Goal: Task Accomplishment & Management: Complete application form

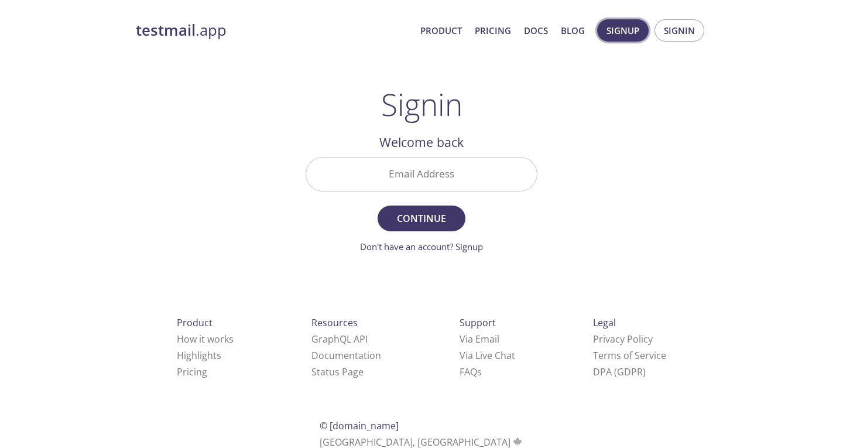
click at [634, 27] on span "Signup" at bounding box center [623, 30] width 33 height 15
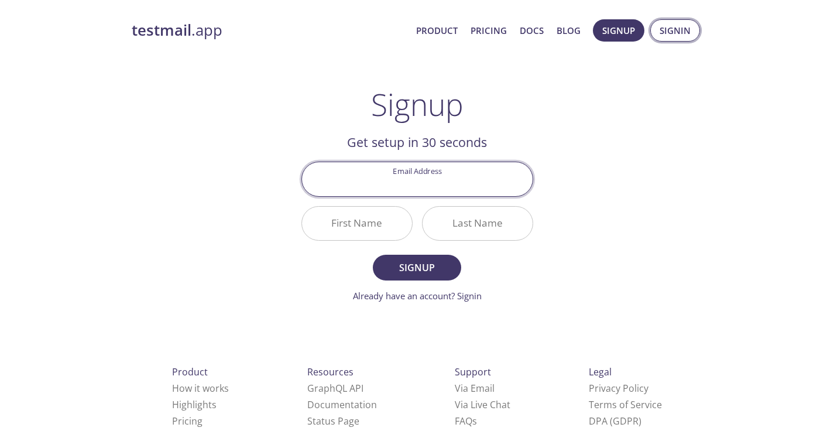
click at [675, 30] on span "Signin" at bounding box center [675, 30] width 31 height 15
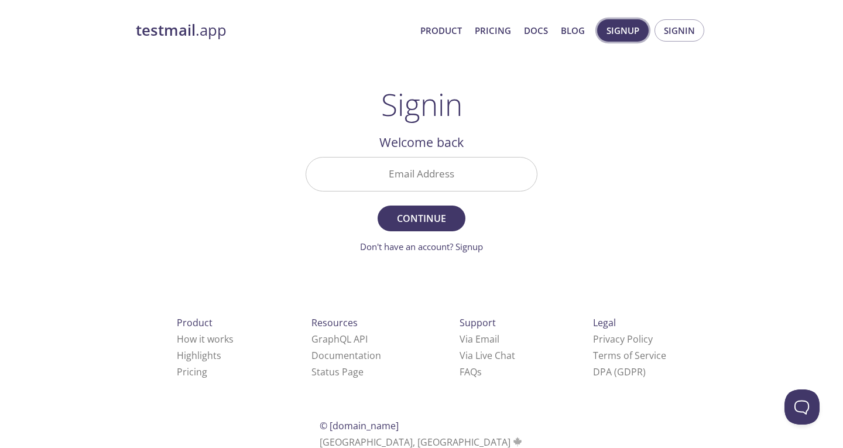
click at [625, 27] on span "Signup" at bounding box center [623, 30] width 33 height 15
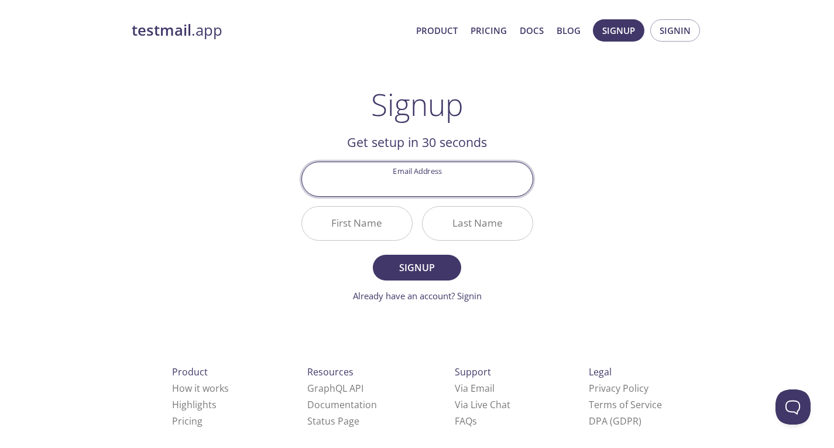
click at [419, 185] on input "Email Address" at bounding box center [417, 178] width 231 height 33
type input "[EMAIL_ADDRESS][DOMAIN_NAME]"
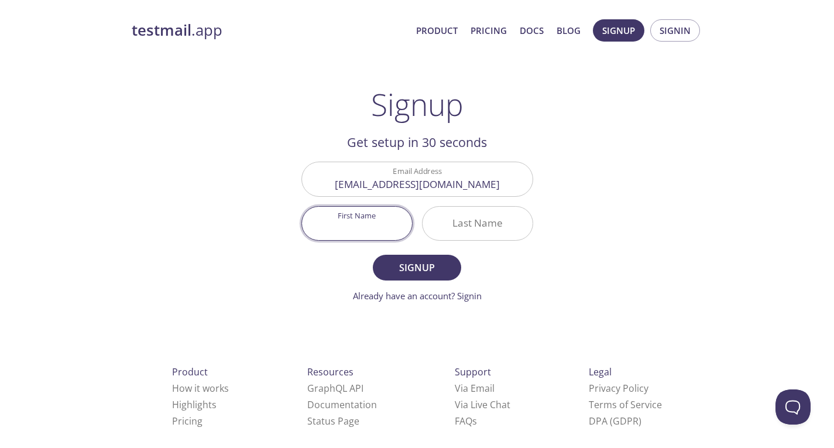
drag, startPoint x: 365, startPoint y: 227, endPoint x: 378, endPoint y: 229, distance: 13.1
click at [368, 224] on input "First Name" at bounding box center [357, 223] width 110 height 33
type input "King"
click at [451, 218] on input "Last Name" at bounding box center [478, 223] width 110 height 33
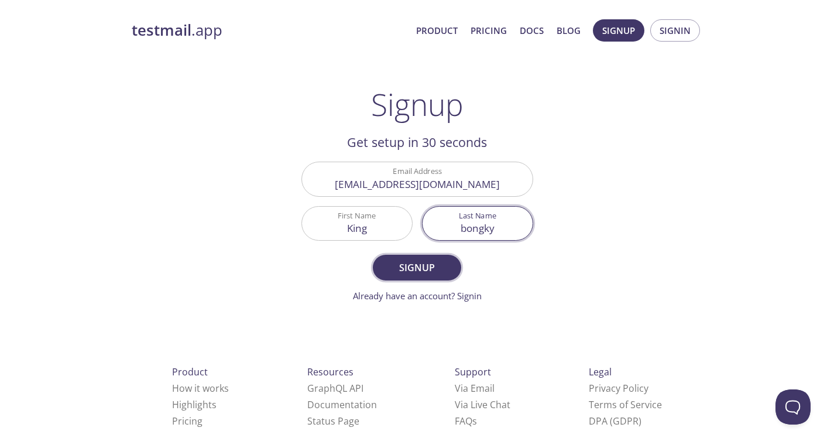
type input "bongky"
click at [398, 259] on span "Signup" at bounding box center [417, 267] width 62 height 16
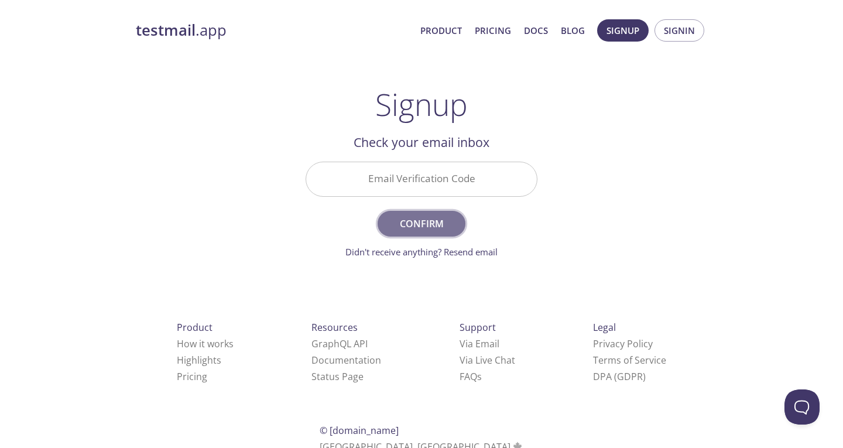
click at [426, 221] on span "Confirm" at bounding box center [422, 223] width 62 height 16
click at [409, 179] on input "Email Verification Code Required" at bounding box center [421, 178] width 231 height 33
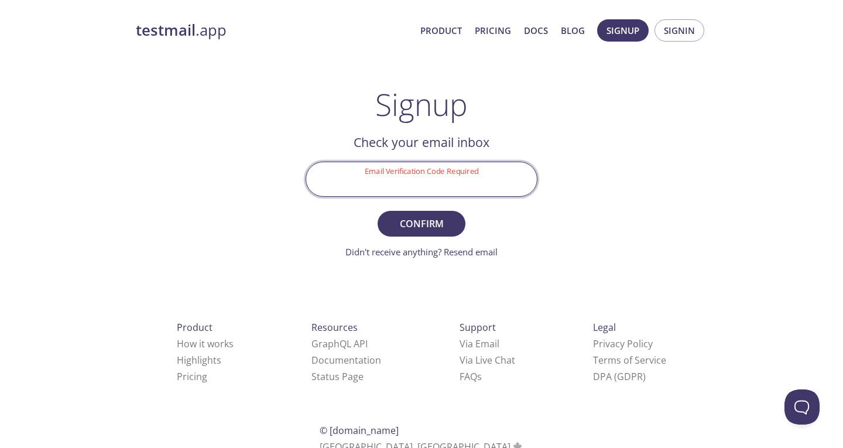
paste input "HT9B4S9"
type input "HT9B4S9"
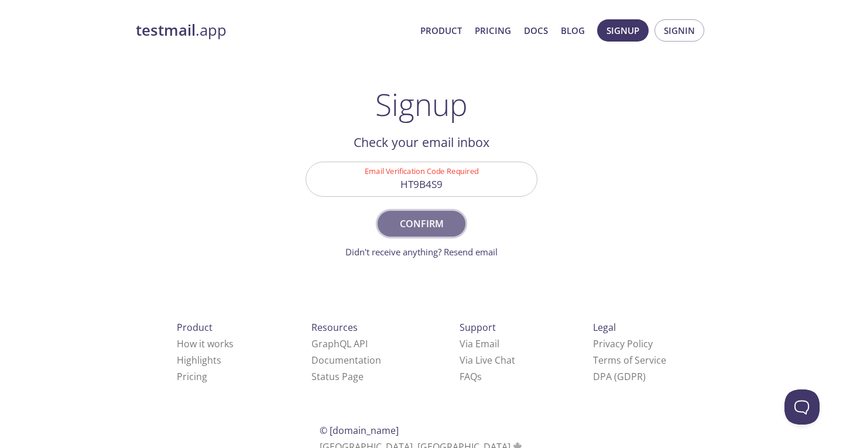
click at [428, 224] on span "Confirm" at bounding box center [422, 223] width 62 height 16
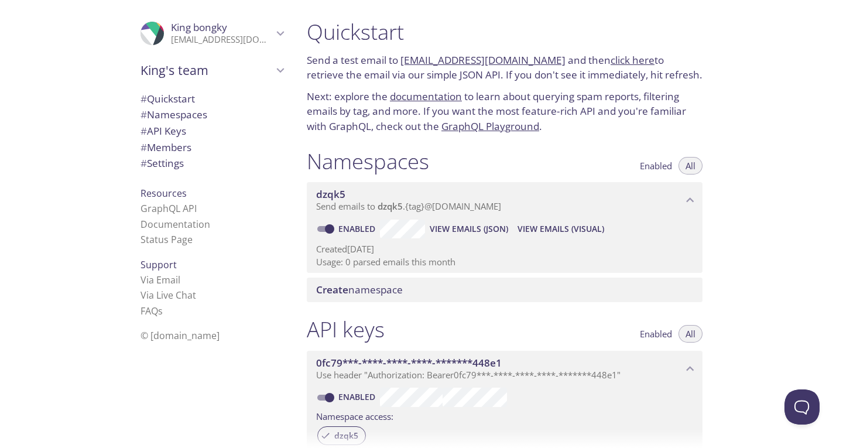
click at [146, 131] on span "# API Keys" at bounding box center [164, 130] width 46 height 13
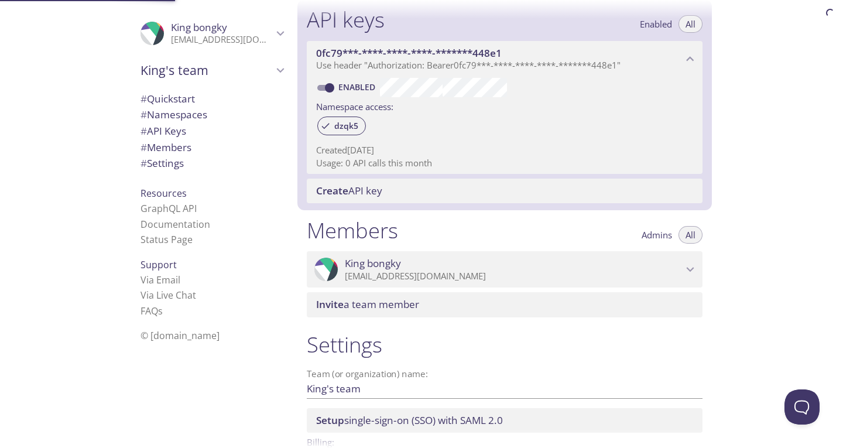
scroll to position [316, 0]
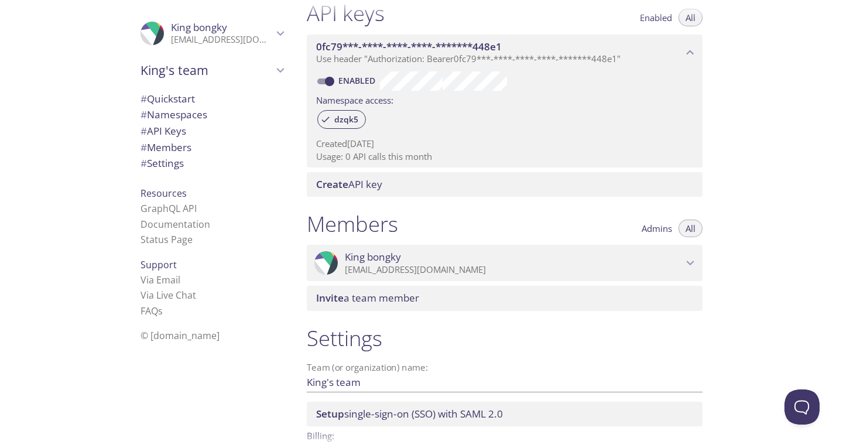
click at [190, 161] on span "# Settings" at bounding box center [212, 163] width 143 height 15
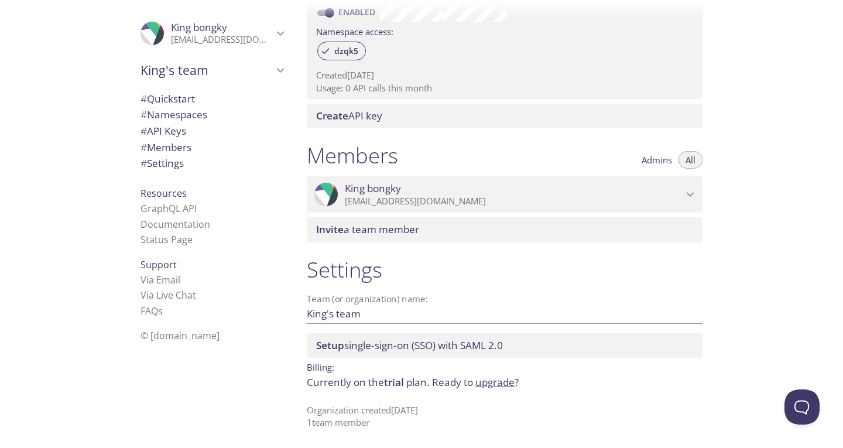
click at [189, 162] on span "# Settings" at bounding box center [212, 163] width 143 height 15
click at [162, 195] on span "Resources" at bounding box center [164, 193] width 46 height 13
click at [162, 206] on link "GraphQL API" at bounding box center [169, 208] width 56 height 13
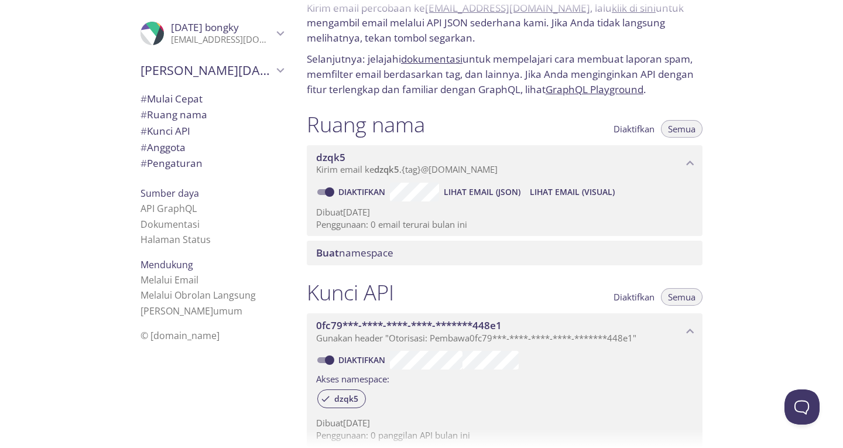
scroll to position [49, 0]
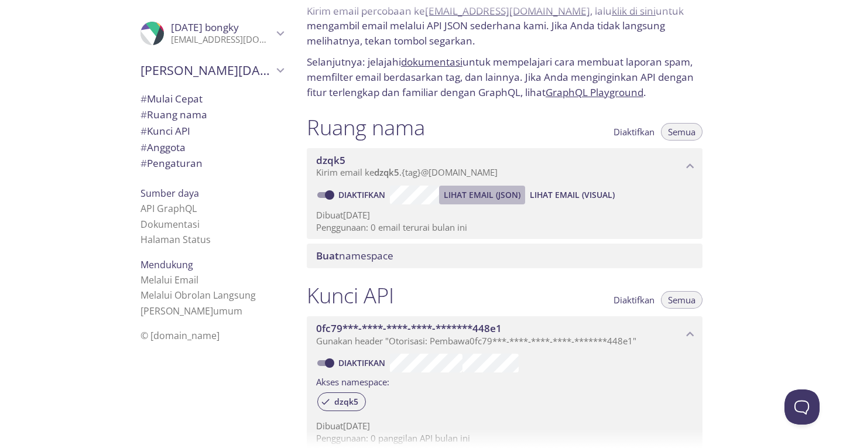
click at [504, 195] on font "Lihat Email (JSON)" at bounding box center [482, 194] width 77 height 11
click at [566, 197] on font "Lihat Email (Visual)" at bounding box center [572, 194] width 85 height 11
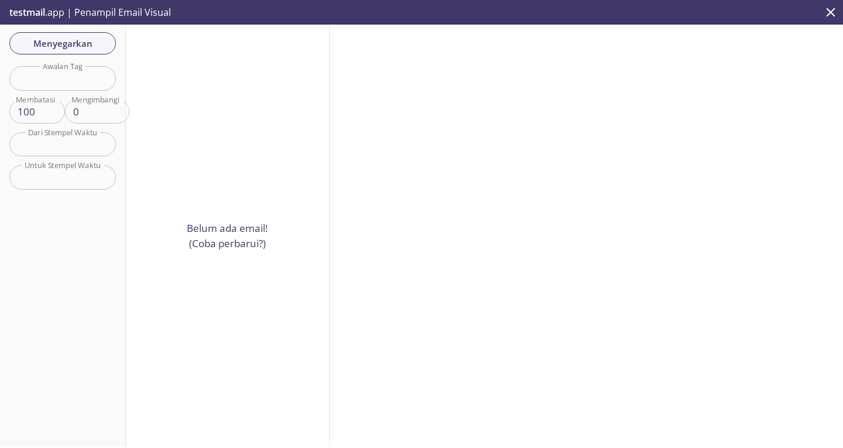
click at [218, 247] on div "Belum ada email! (Coba perbarui?)" at bounding box center [228, 236] width 204 height 422
click at [52, 48] on font "Menyegarkan" at bounding box center [62, 43] width 59 height 12
click at [67, 70] on input "text" at bounding box center [62, 78] width 107 height 24
click at [39, 74] on input "text" at bounding box center [62, 78] width 107 height 24
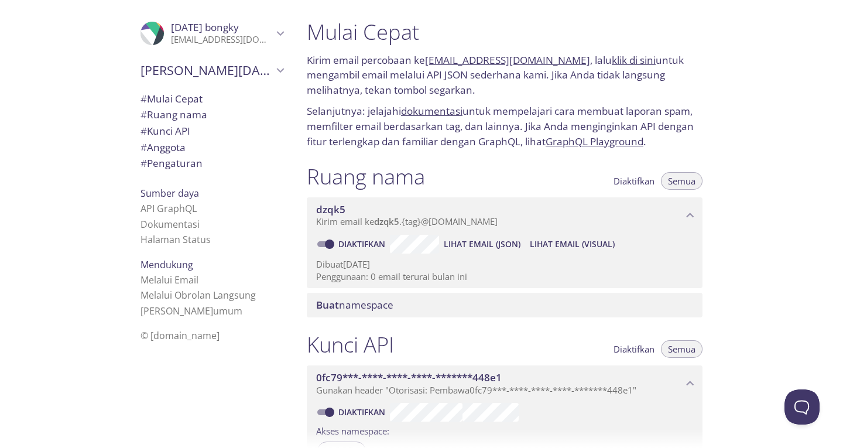
scroll to position [117, 0]
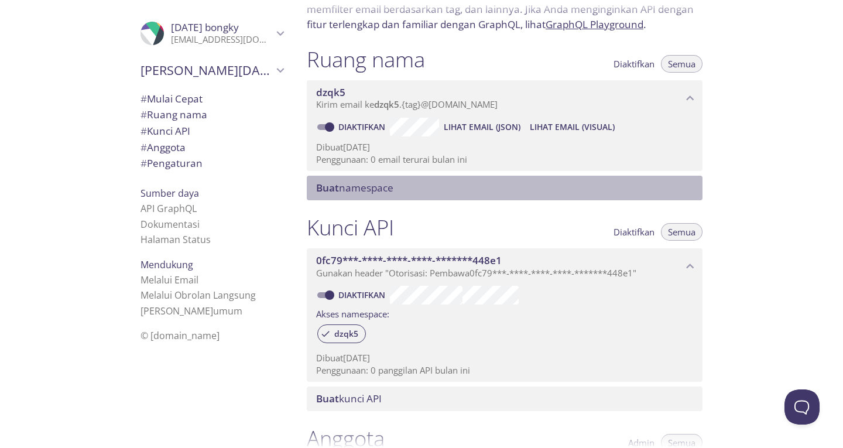
click at [354, 193] on font "namespace" at bounding box center [366, 187] width 54 height 13
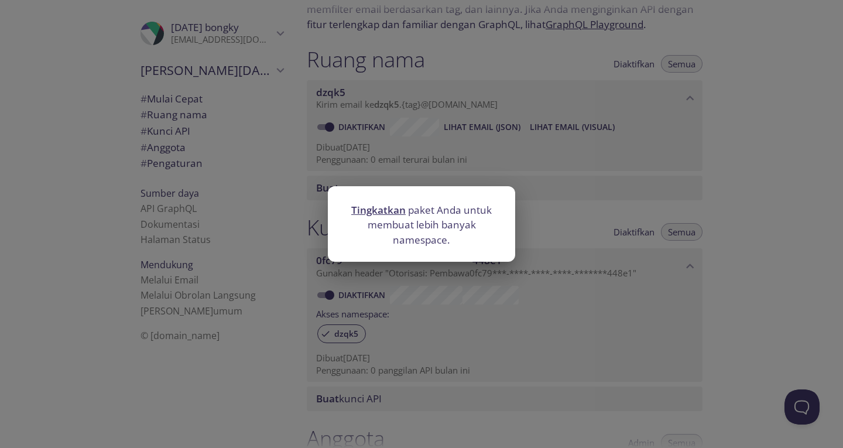
click at [424, 172] on div "Tingkatkan paket Anda untuk membuat lebih banyak namespace." at bounding box center [421, 224] width 843 height 448
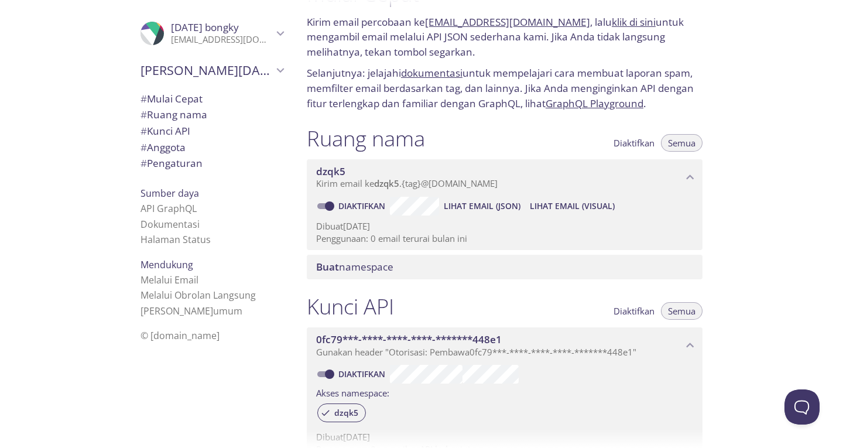
scroll to position [59, 0]
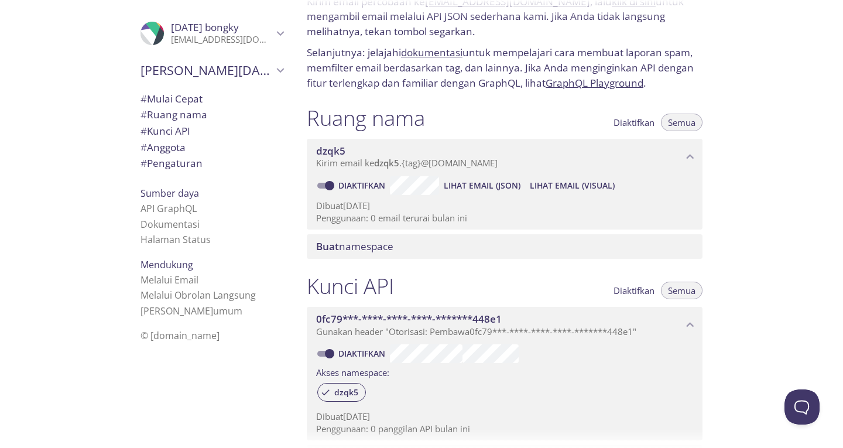
click at [467, 167] on font "@[DOMAIN_NAME]" at bounding box center [459, 163] width 77 height 12
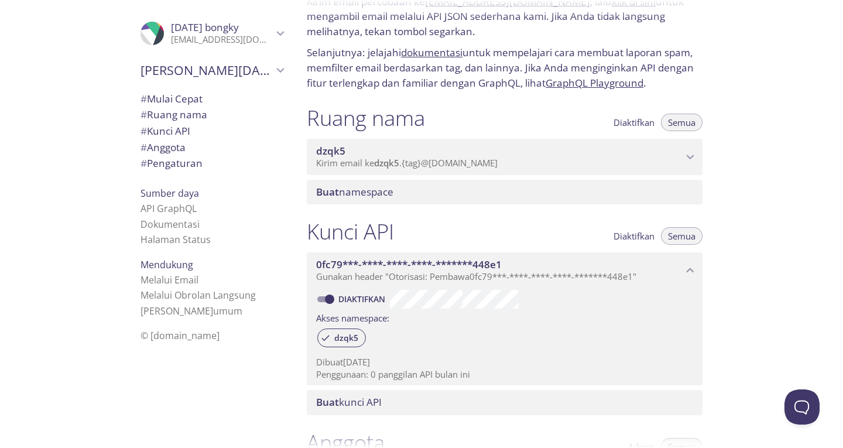
click at [467, 167] on font "@[DOMAIN_NAME]" at bounding box center [459, 163] width 77 height 12
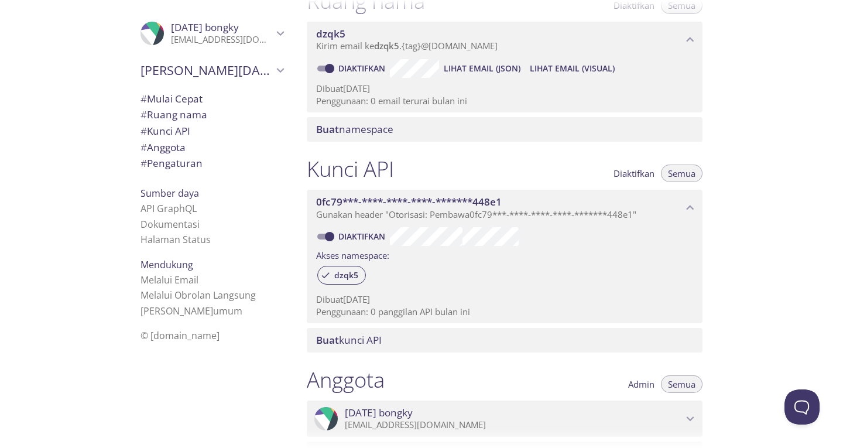
scroll to position [176, 0]
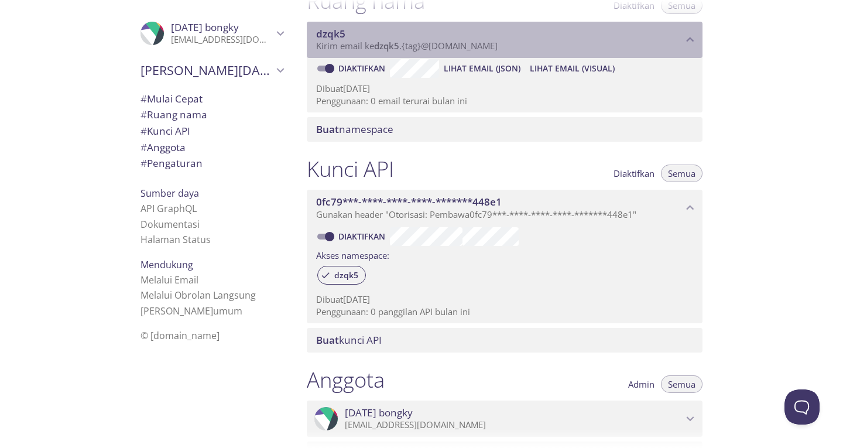
drag, startPoint x: 433, startPoint y: 44, endPoint x: 461, endPoint y: 48, distance: 28.4
click at [461, 48] on font "@[DOMAIN_NAME]" at bounding box center [459, 46] width 77 height 12
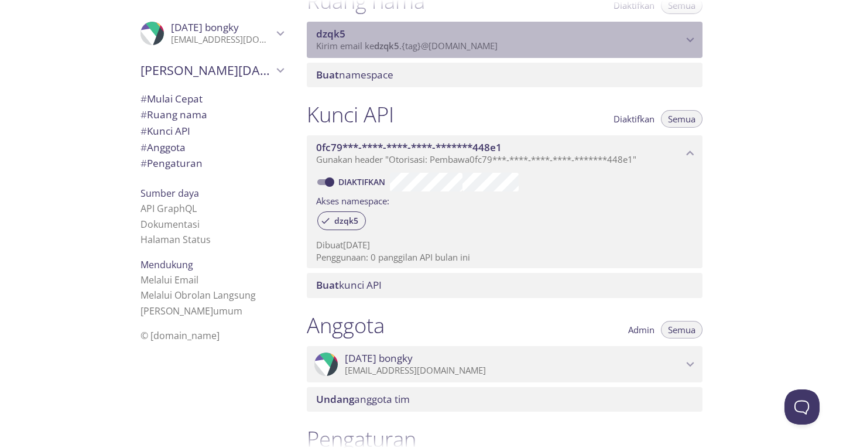
click at [520, 45] on p "Kirim email ke dzqk5 . {tag} @[DOMAIN_NAME]" at bounding box center [499, 46] width 367 height 12
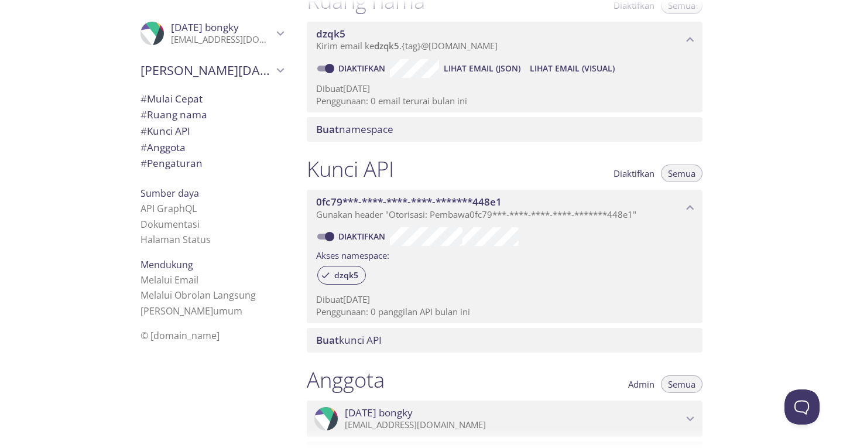
drag, startPoint x: 528, startPoint y: 44, endPoint x: 412, endPoint y: 91, distance: 124.7
click at [412, 91] on div "dzqk5 Kirim email ke dzqk5 . {tag} @[DOMAIN_NAME] Diaktifkan Lihat Email (JSON)…" at bounding box center [505, 67] width 396 height 91
click at [558, 72] on font "Lihat Email (Visual)" at bounding box center [572, 68] width 85 height 11
